Goal: Task Accomplishment & Management: Manage account settings

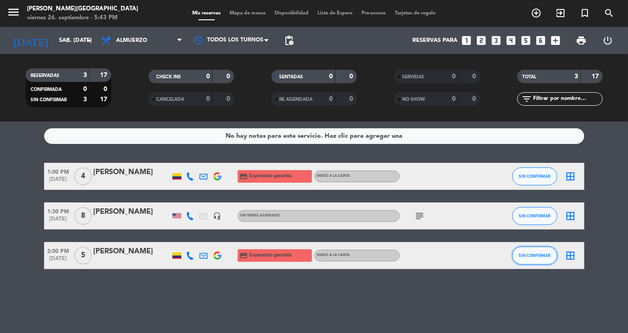
click at [525, 257] on span "SIN CONFIRMAR" at bounding box center [535, 255] width 32 height 5
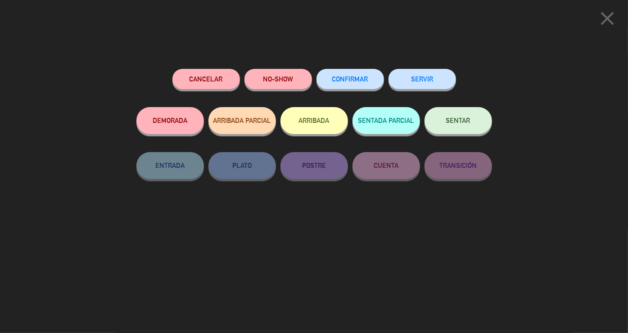
click at [339, 82] on span "CONFIRMAR" at bounding box center [350, 79] width 36 height 8
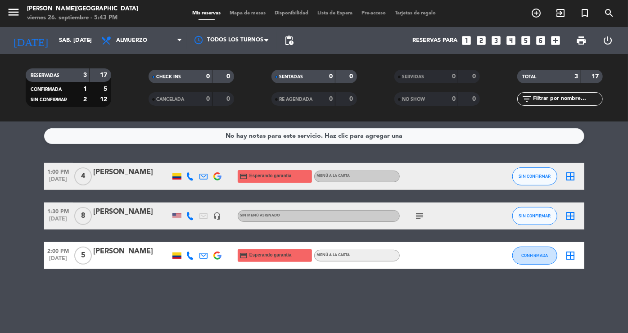
click at [419, 212] on icon "subject" at bounding box center [420, 216] width 11 height 11
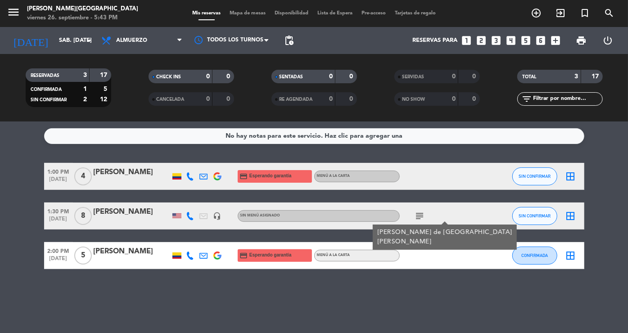
click at [419, 212] on icon "subject" at bounding box center [420, 216] width 11 height 11
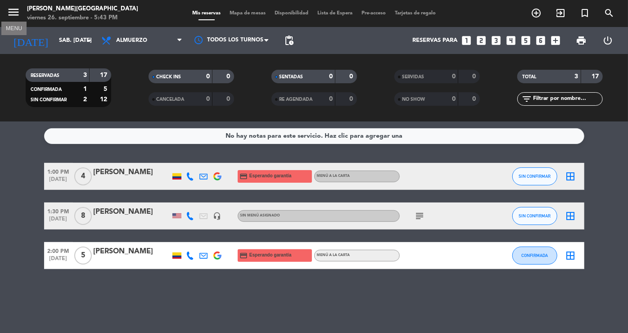
click at [14, 9] on icon "menu" at bounding box center [14, 12] width 14 height 14
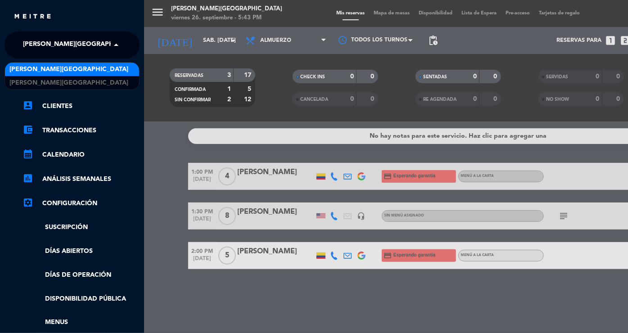
click at [37, 43] on span "[PERSON_NAME][GEOGRAPHIC_DATA]" at bounding box center [82, 45] width 119 height 19
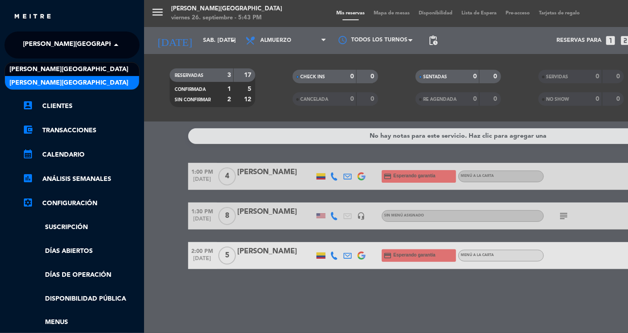
click at [46, 82] on span "[PERSON_NAME][GEOGRAPHIC_DATA]" at bounding box center [68, 83] width 119 height 10
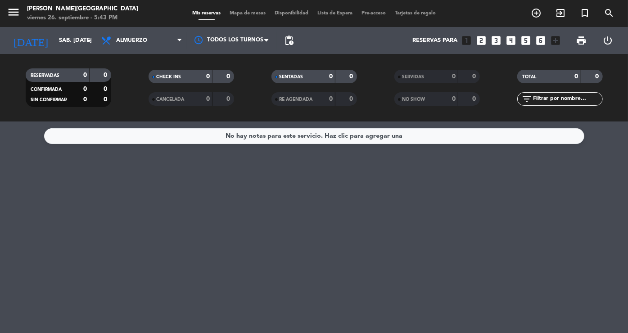
click at [46, 82] on div "CONFIRMADA 0 0 SIN CONFIRMAR 0 0" at bounding box center [69, 91] width 86 height 32
click at [94, 43] on icon "arrow_drop_down" at bounding box center [89, 40] width 11 height 11
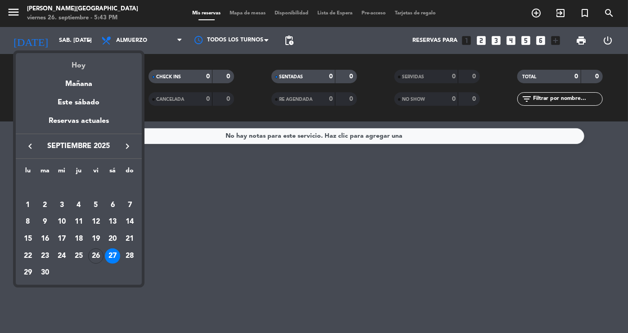
click at [86, 71] on div "Hoy" at bounding box center [79, 62] width 126 height 18
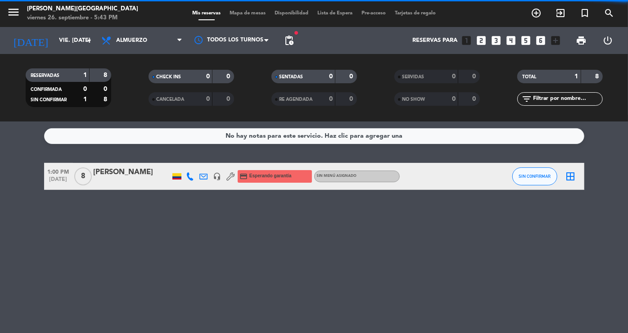
click at [120, 46] on span "Almuerzo" at bounding box center [142, 41] width 90 height 20
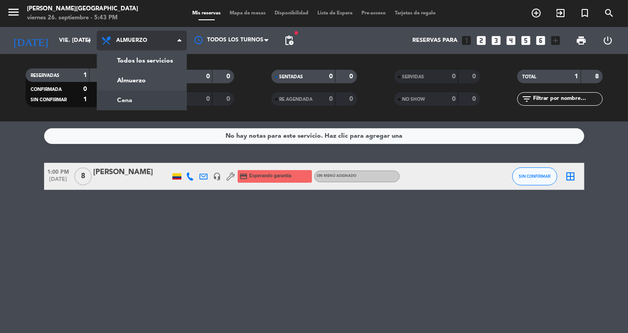
click at [128, 102] on div "menu DON DIABLO [GEOGRAPHIC_DATA] viernes 26. septiembre - 5:43 PM Mis reservas…" at bounding box center [314, 61] width 628 height 122
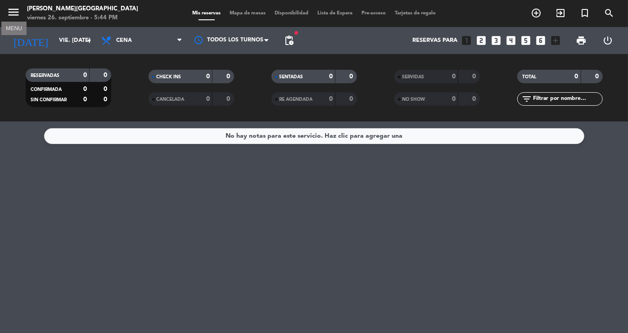
click at [15, 15] on icon "menu" at bounding box center [14, 12] width 14 height 14
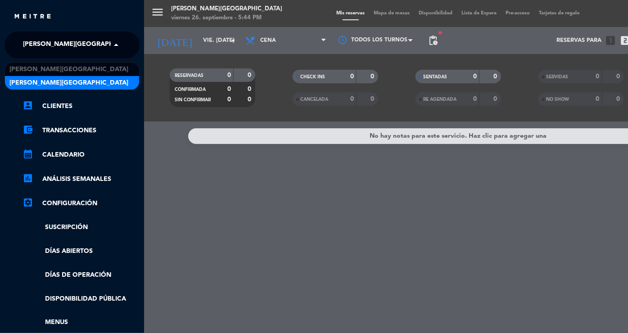
click at [43, 38] on span "[PERSON_NAME][GEOGRAPHIC_DATA]" at bounding box center [82, 45] width 119 height 19
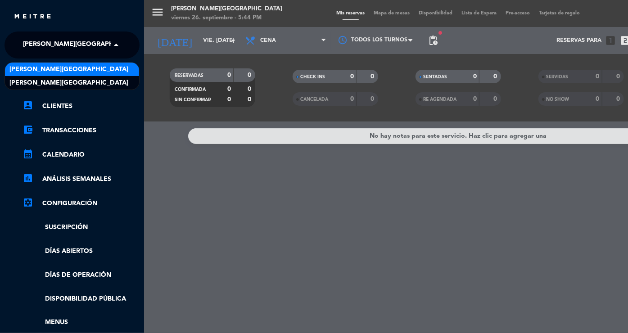
click at [59, 73] on span "[PERSON_NAME][GEOGRAPHIC_DATA]" at bounding box center [68, 69] width 119 height 10
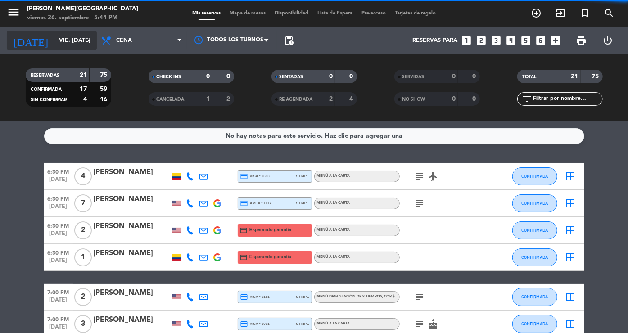
click at [71, 46] on input "vie. [DATE]" at bounding box center [92, 41] width 77 height 16
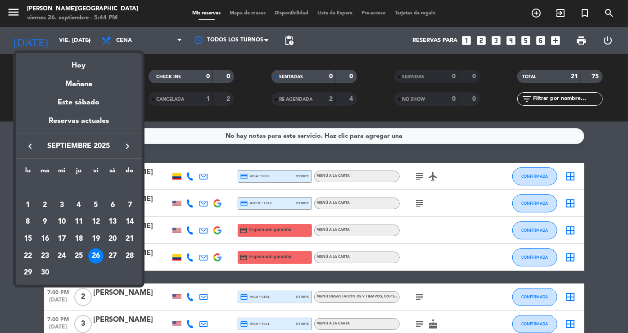
click at [127, 146] on icon "keyboard_arrow_right" at bounding box center [127, 146] width 11 height 11
click at [95, 204] on div "3" at bounding box center [95, 205] width 15 height 15
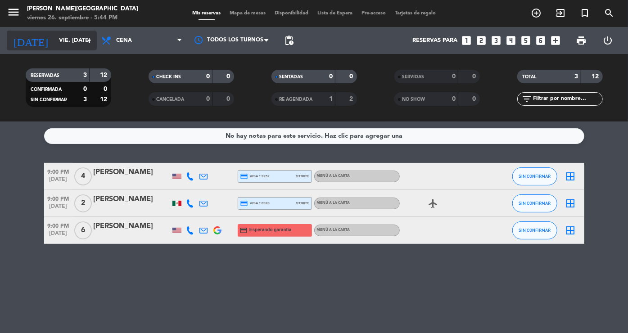
click at [82, 47] on input "vie. [DATE]" at bounding box center [92, 41] width 77 height 16
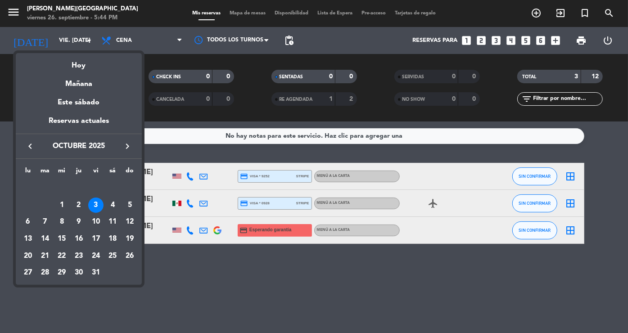
click at [242, 280] on div at bounding box center [314, 166] width 628 height 333
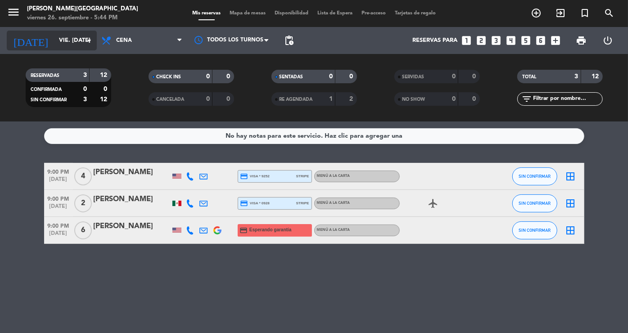
click at [67, 36] on input "vie. [DATE]" at bounding box center [92, 41] width 77 height 16
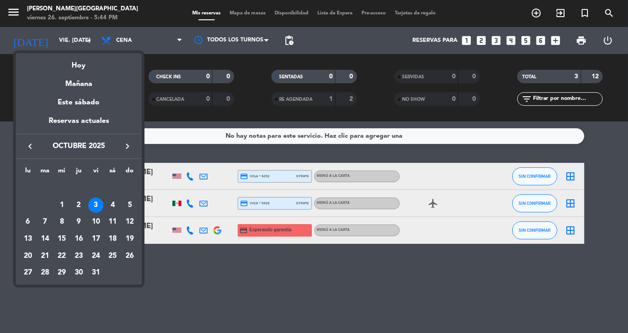
click at [188, 147] on div at bounding box center [314, 166] width 628 height 333
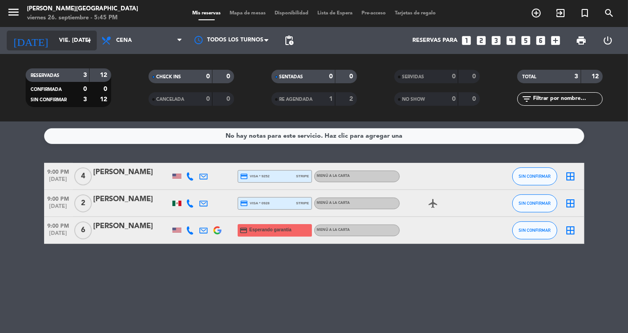
click at [66, 36] on input "vie. [DATE]" at bounding box center [92, 41] width 77 height 16
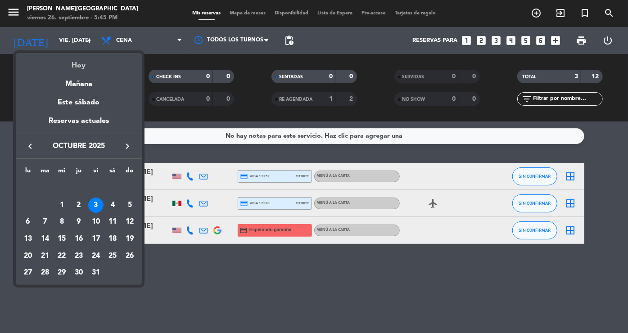
click at [78, 68] on div "Hoy" at bounding box center [79, 62] width 126 height 18
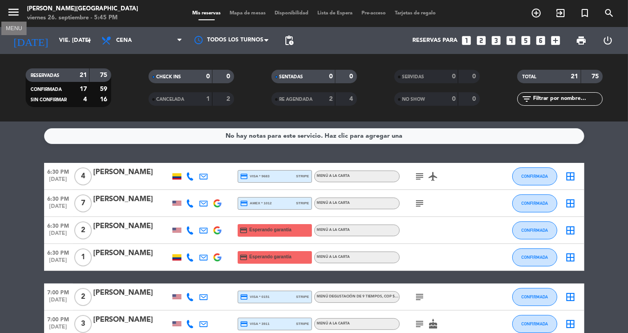
click at [15, 12] on icon "menu" at bounding box center [14, 12] width 14 height 14
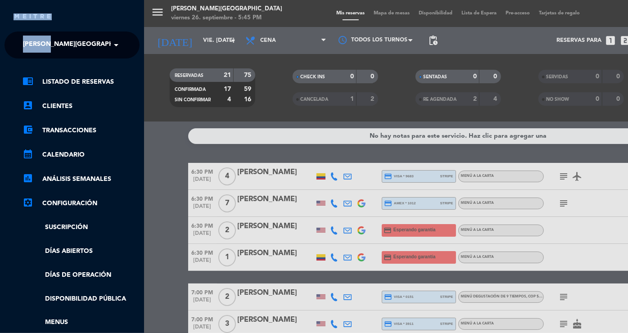
click at [15, 12] on div "close" at bounding box center [76, 16] width 124 height 11
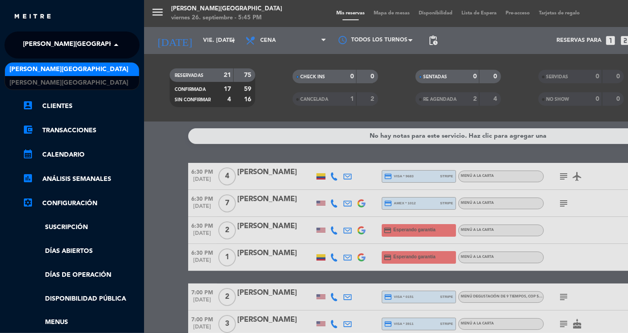
click at [65, 39] on span "[PERSON_NAME][GEOGRAPHIC_DATA]" at bounding box center [82, 45] width 119 height 19
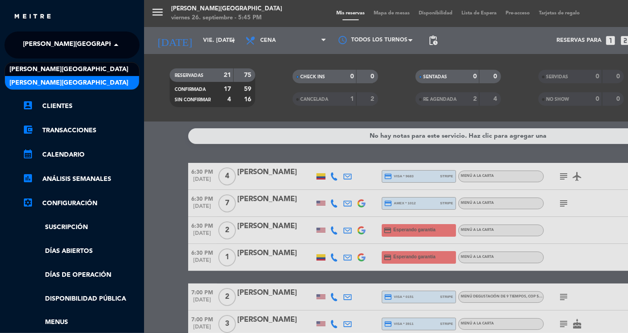
click at [68, 80] on span "[PERSON_NAME][GEOGRAPHIC_DATA]" at bounding box center [68, 83] width 119 height 10
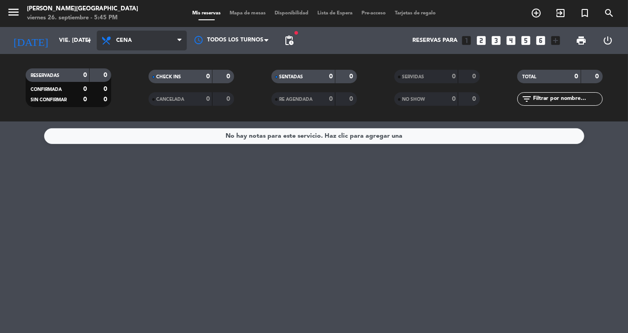
click at [121, 49] on span "Cena" at bounding box center [142, 41] width 90 height 20
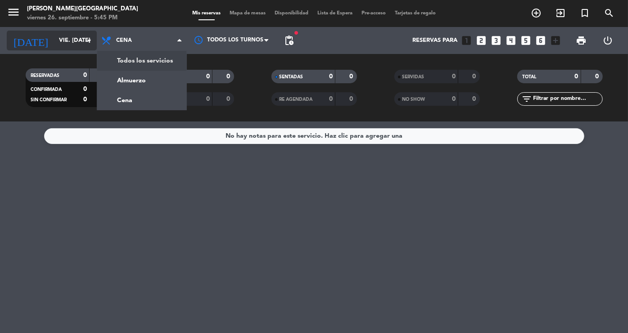
click at [72, 43] on input "vie. [DATE]" at bounding box center [92, 41] width 77 height 16
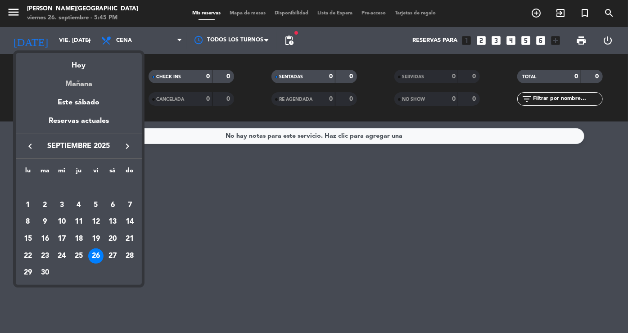
click at [81, 84] on div "Mañana" at bounding box center [79, 81] width 126 height 18
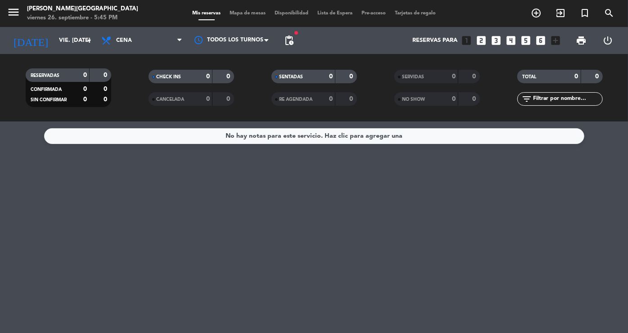
type input "sáb. [DATE]"
click at [102, 41] on icon at bounding box center [107, 40] width 13 height 11
click at [124, 80] on div "menu DON DIABLO [GEOGRAPHIC_DATA] viernes 26. septiembre - 5:45 PM Mis reservas…" at bounding box center [314, 61] width 628 height 122
